Goal: Use online tool/utility: Utilize a website feature to perform a specific function

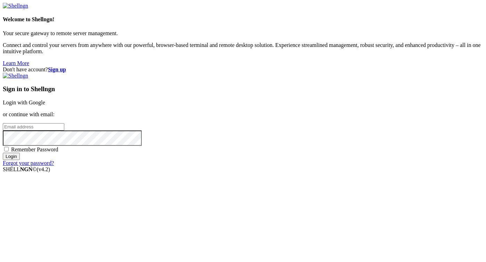
click at [45, 99] on link "Login with Google" at bounding box center [24, 102] width 42 height 6
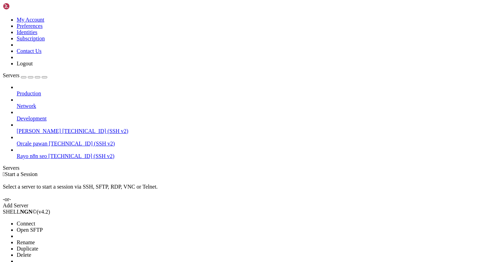
click at [37, 102] on div at bounding box center [243, 131] width 486 height 262
click at [43, 220] on li "Connect" at bounding box center [48, 223] width 63 height 6
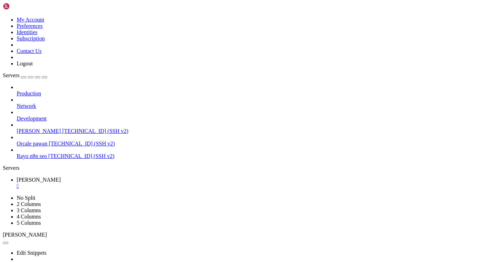
drag, startPoint x: 90, startPoint y: 427, endPoint x: 58, endPoint y: 428, distance: 32.3
copy x-row "pawan_ILEDG"
